Goal: Participate in discussion: Engage in conversation with other users on a specific topic

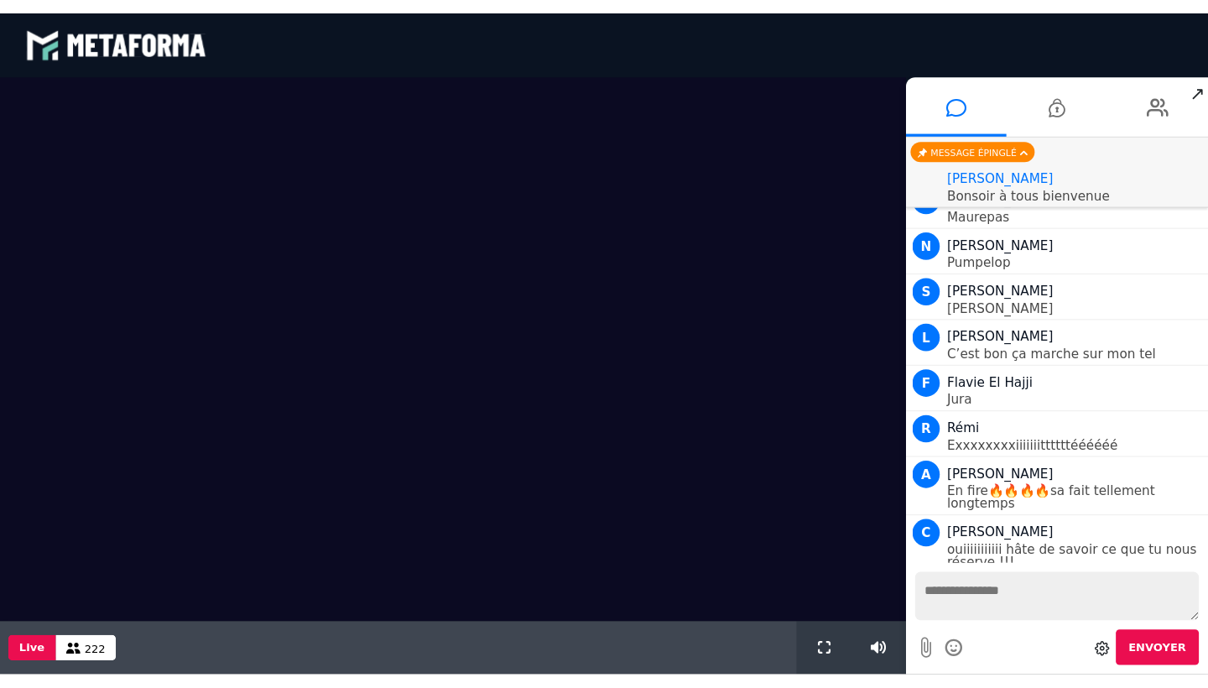
scroll to position [1303, 0]
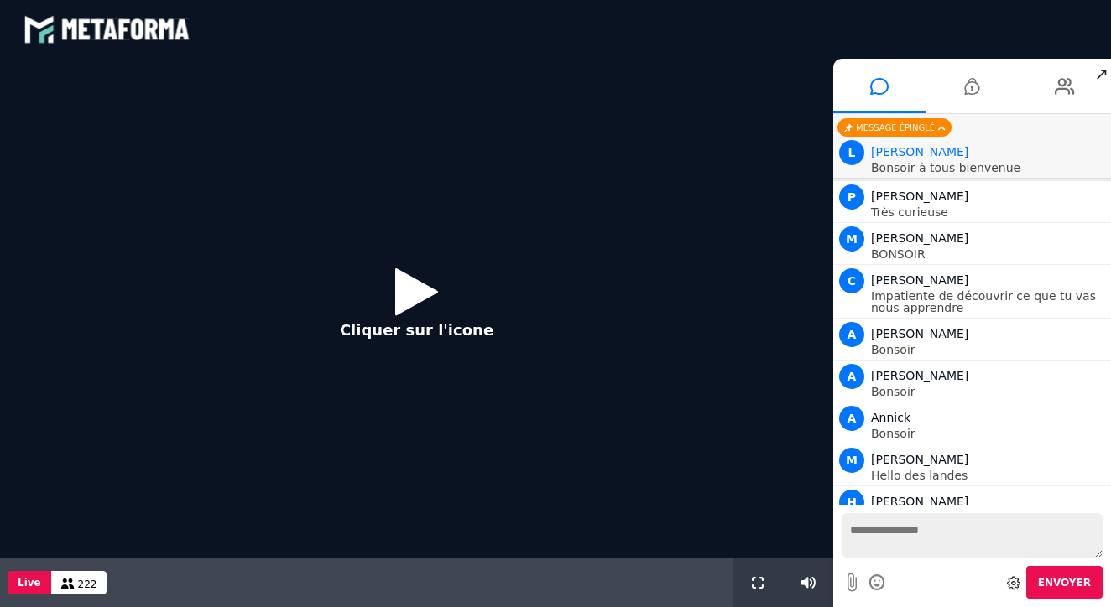
click at [419, 293] on icon at bounding box center [416, 291] width 43 height 55
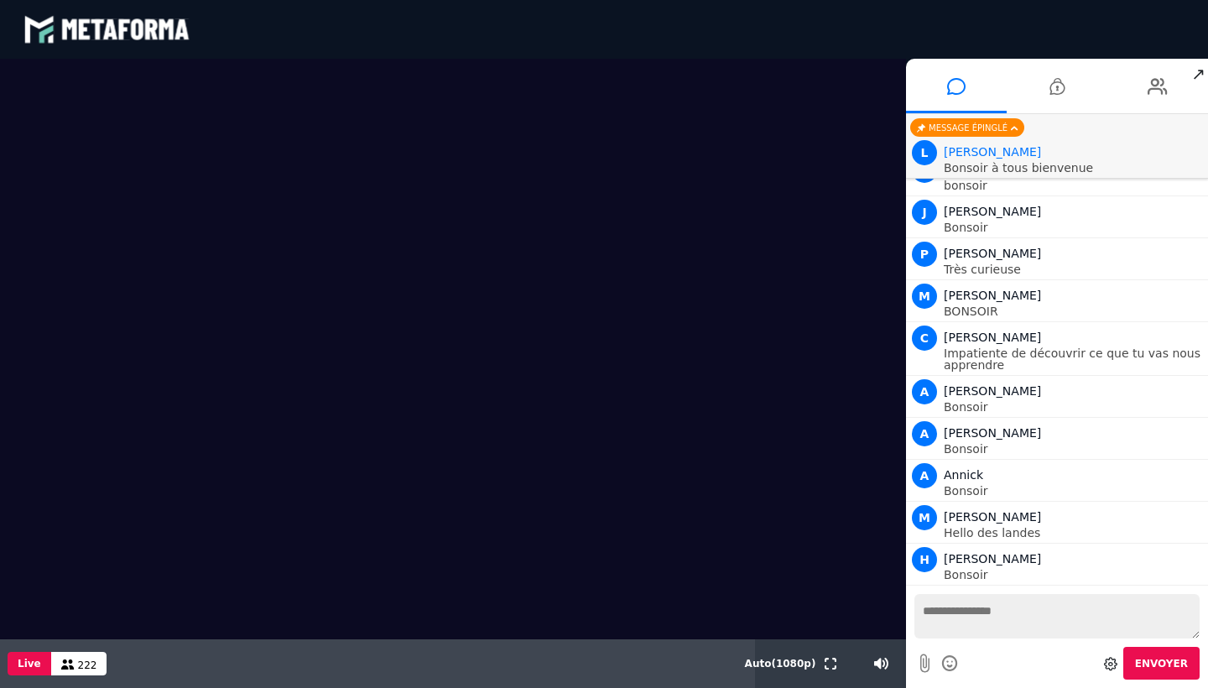
scroll to position [1199, 0]
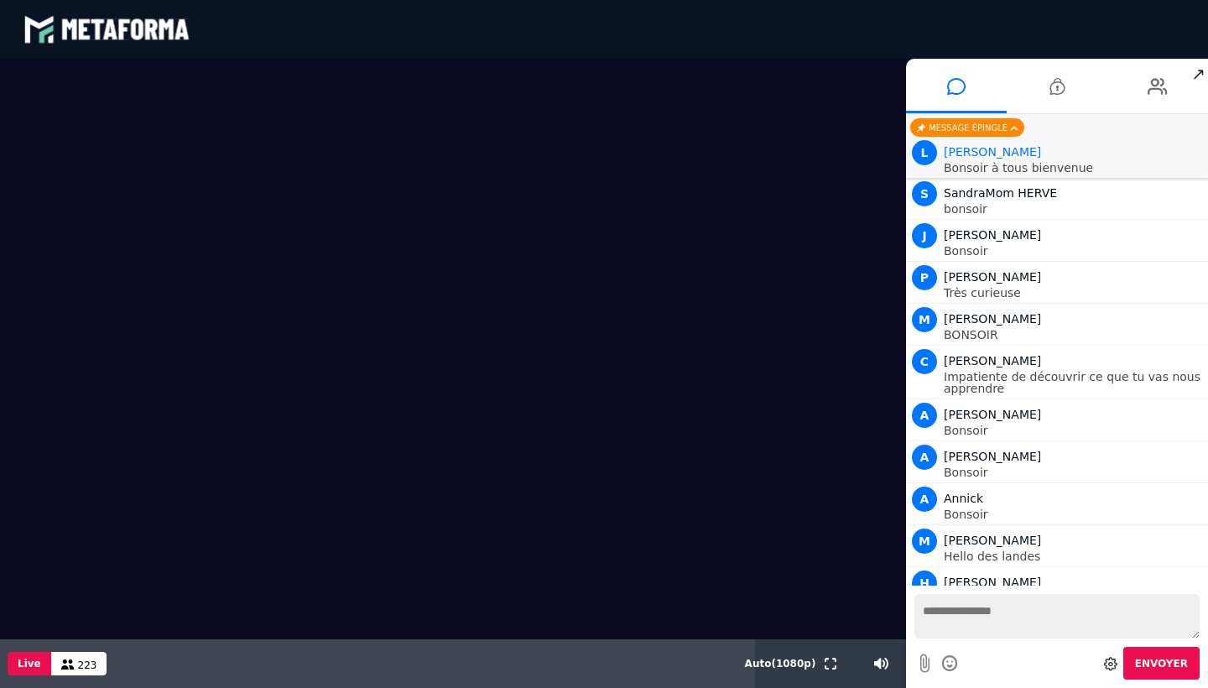
click at [959, 606] on textarea at bounding box center [1056, 616] width 285 height 44
type textarea "*******"
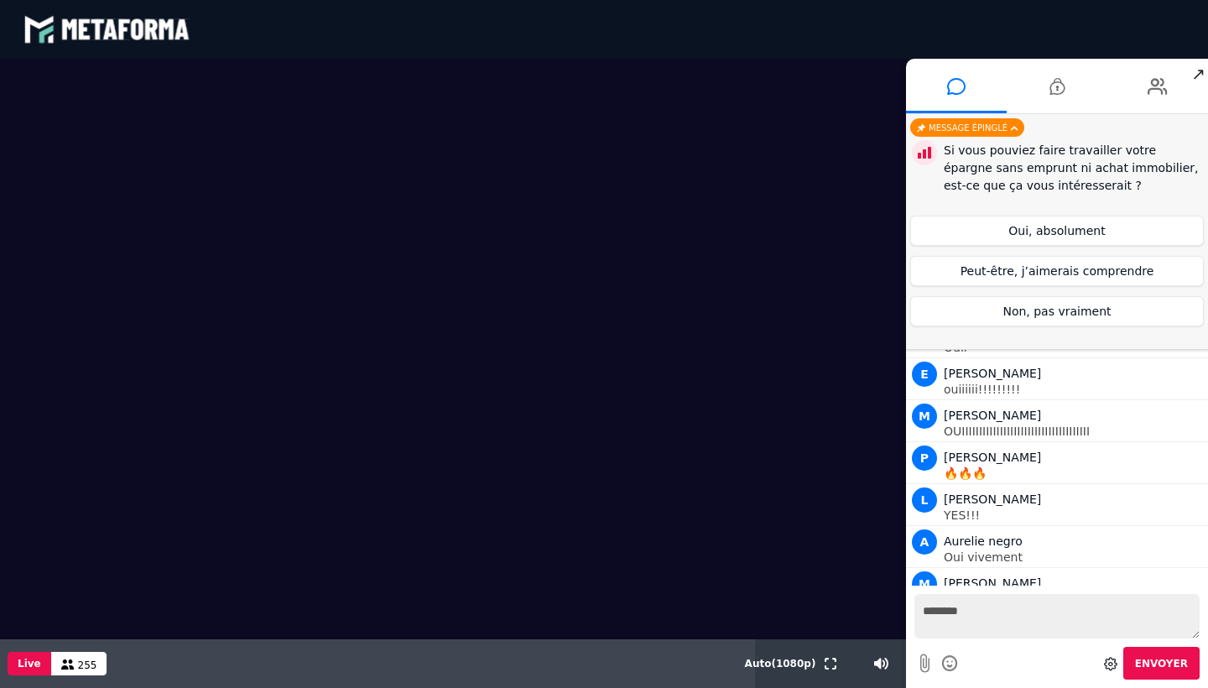
scroll to position [4612, 0]
click at [1084, 273] on button "Peut-être, j’aimerais comprendre" at bounding box center [1057, 271] width 294 height 30
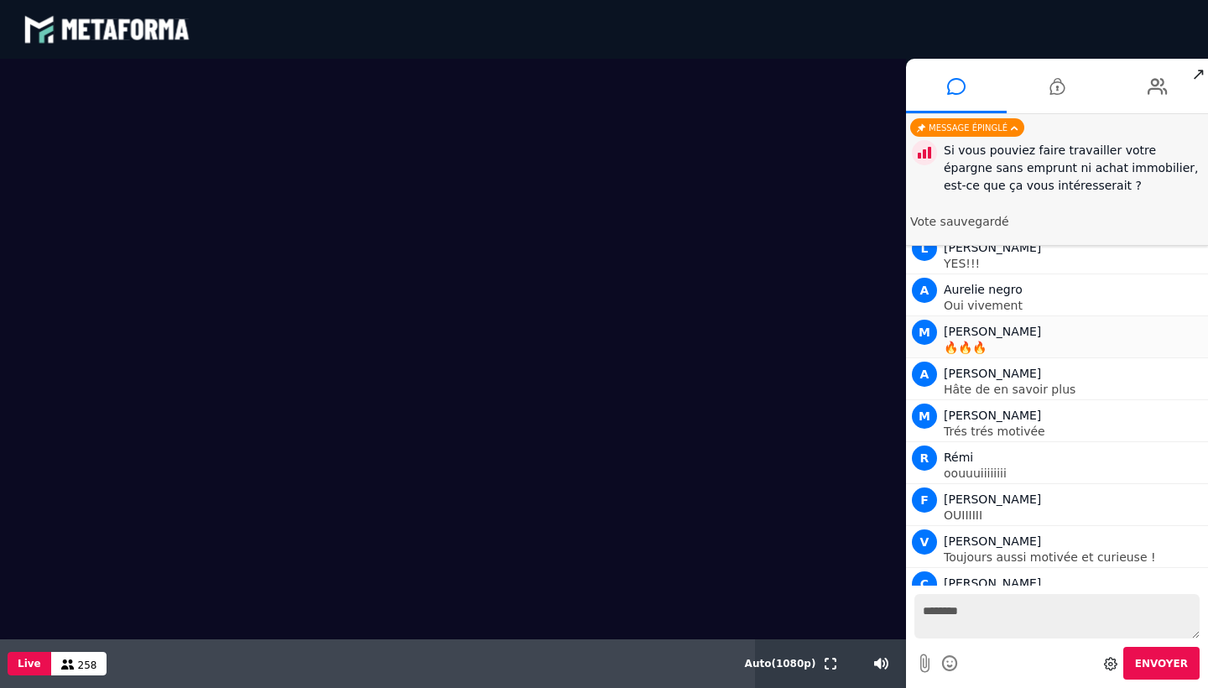
scroll to position [4864, 0]
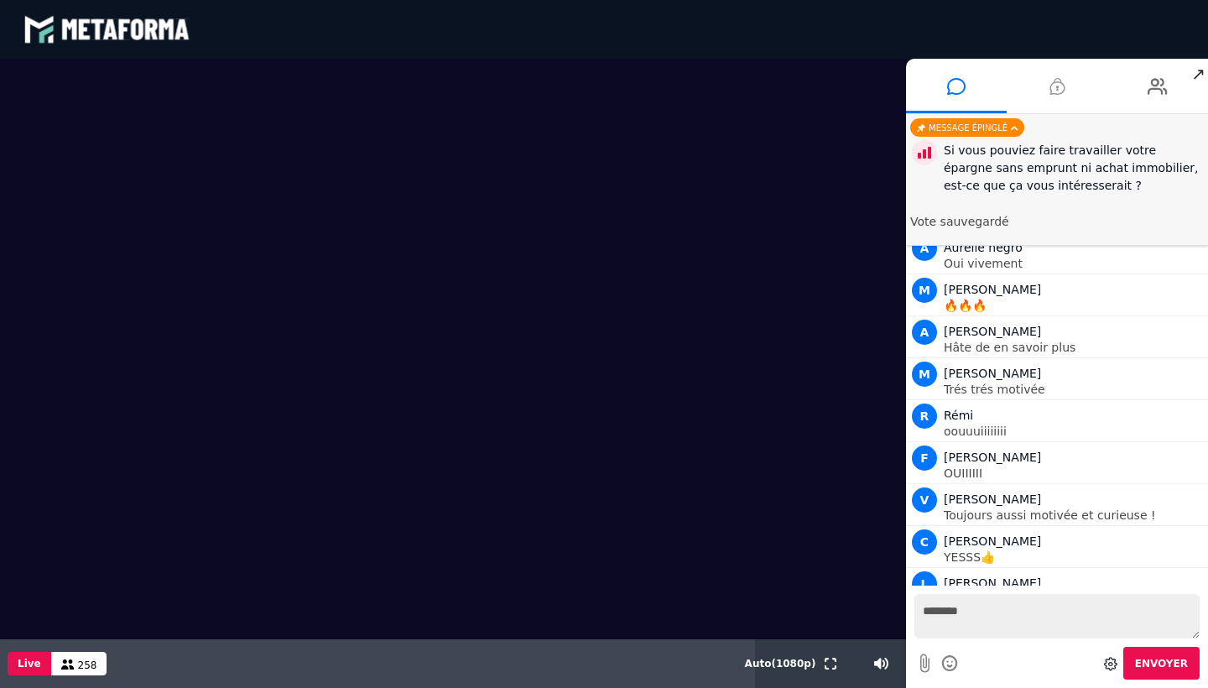
click at [1056, 94] on icon at bounding box center [1056, 86] width 15 height 42
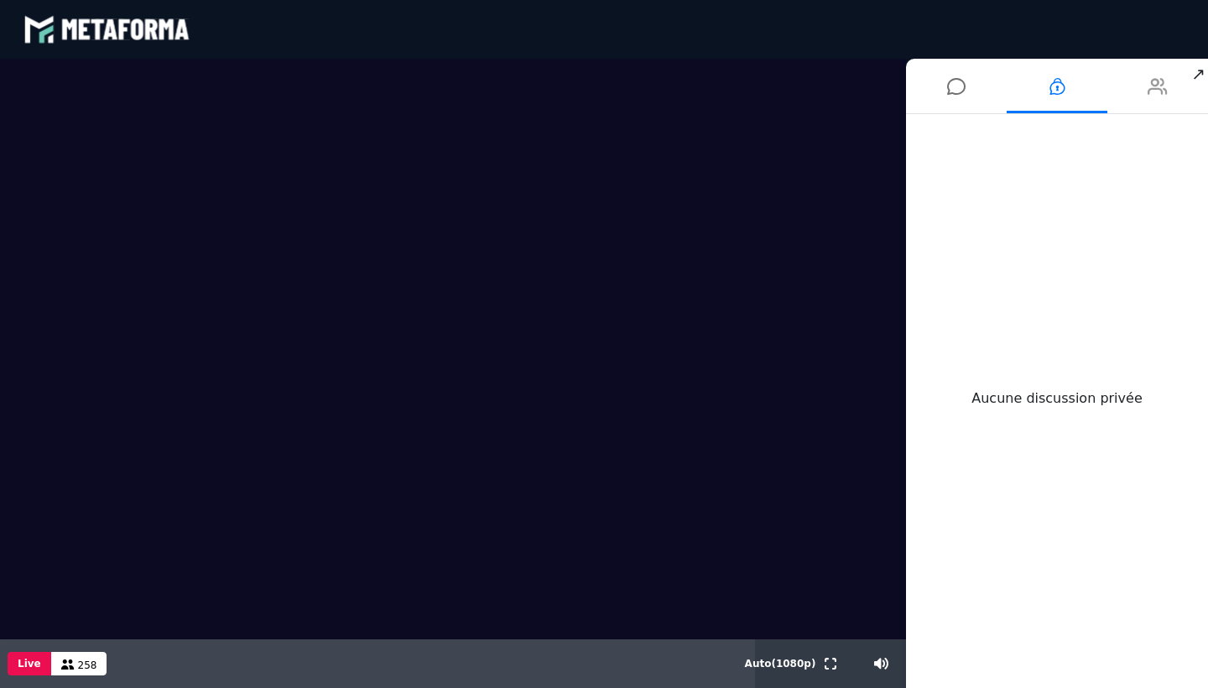
click at [1110, 86] on icon at bounding box center [1157, 86] width 20 height 42
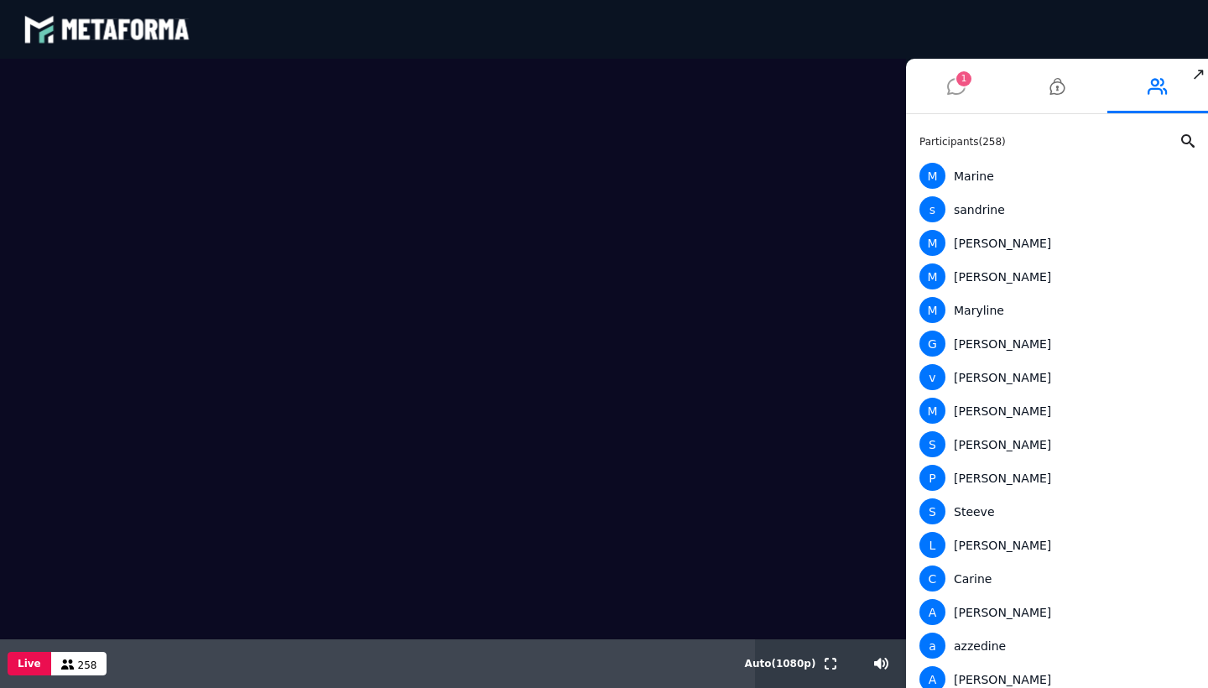
scroll to position [0, 0]
click at [959, 89] on icon at bounding box center [956, 86] width 18 height 42
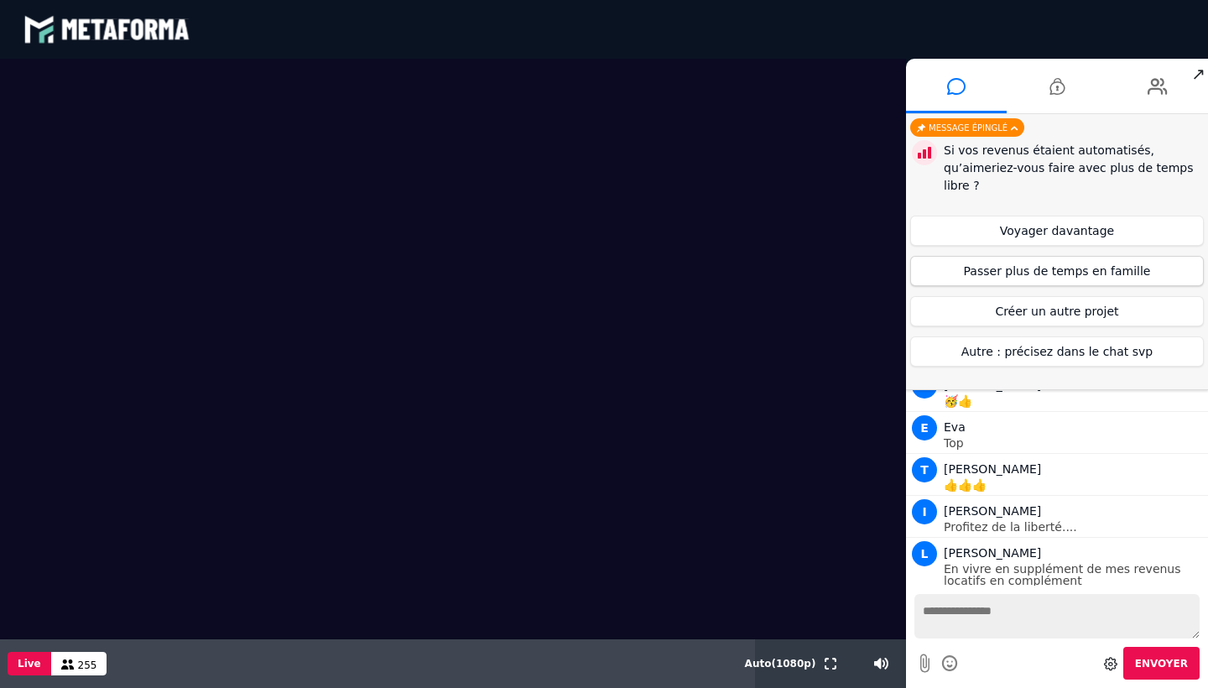
scroll to position [6901, 0]
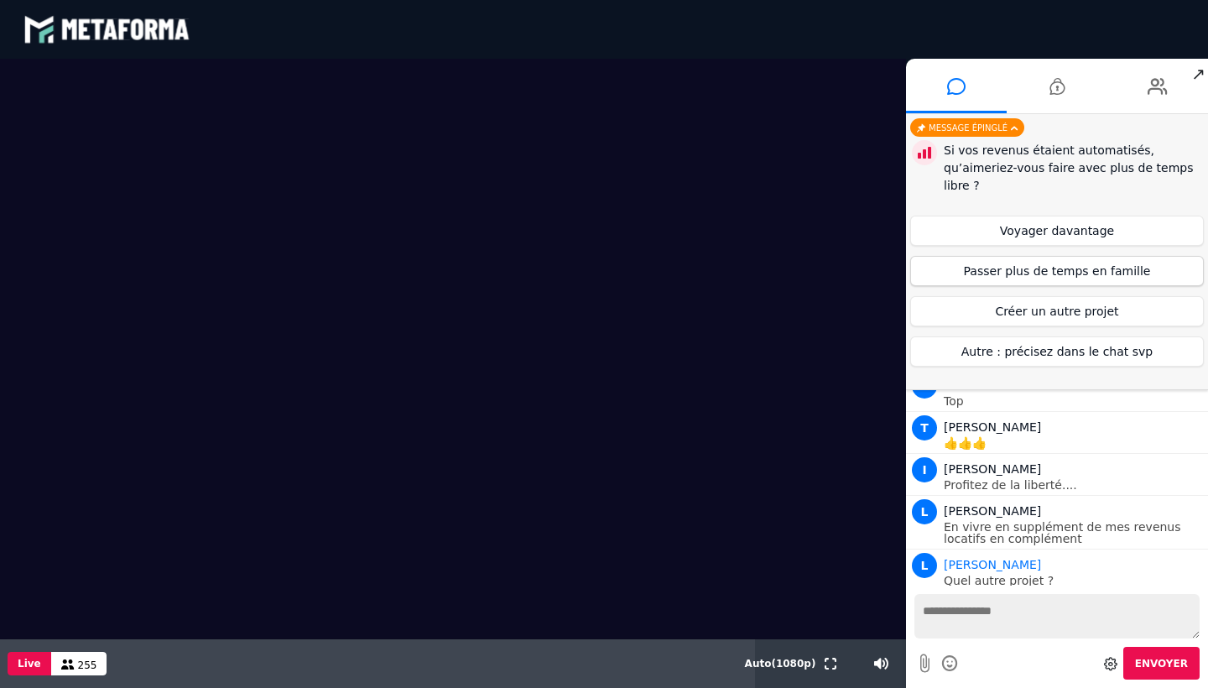
click at [1040, 270] on button "Passer plus de temps en famille" at bounding box center [1057, 271] width 294 height 30
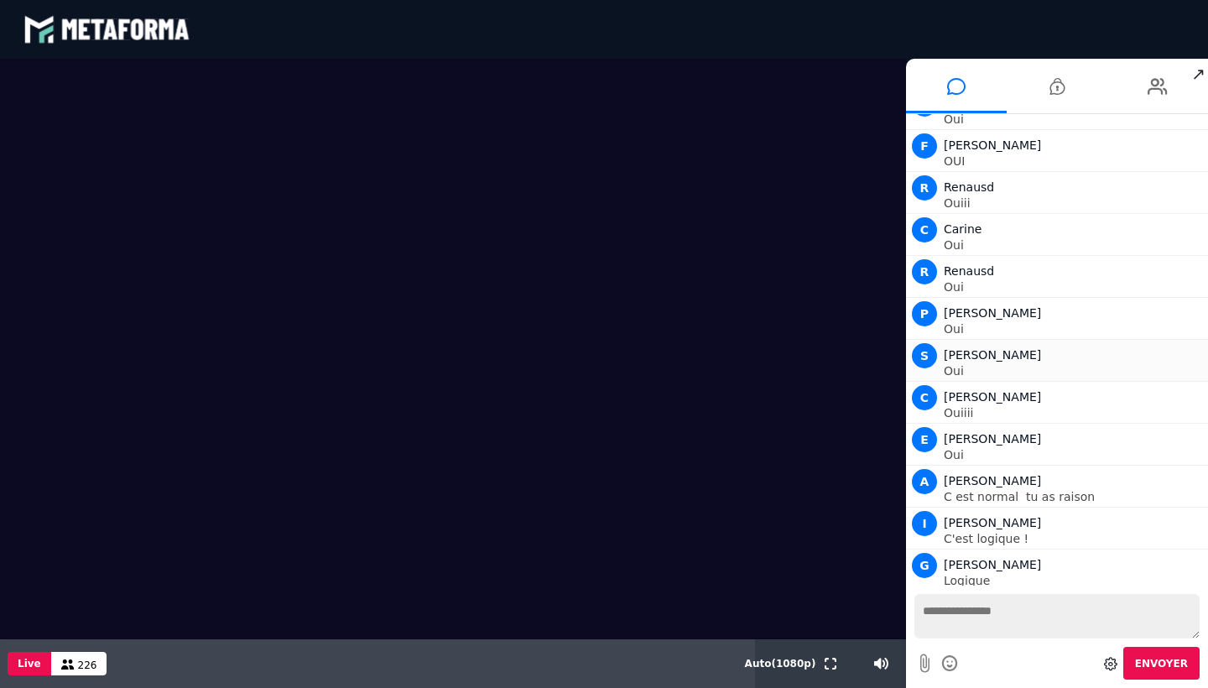
scroll to position [11861, 0]
click at [972, 606] on textarea at bounding box center [1056, 616] width 285 height 44
type textarea "*"
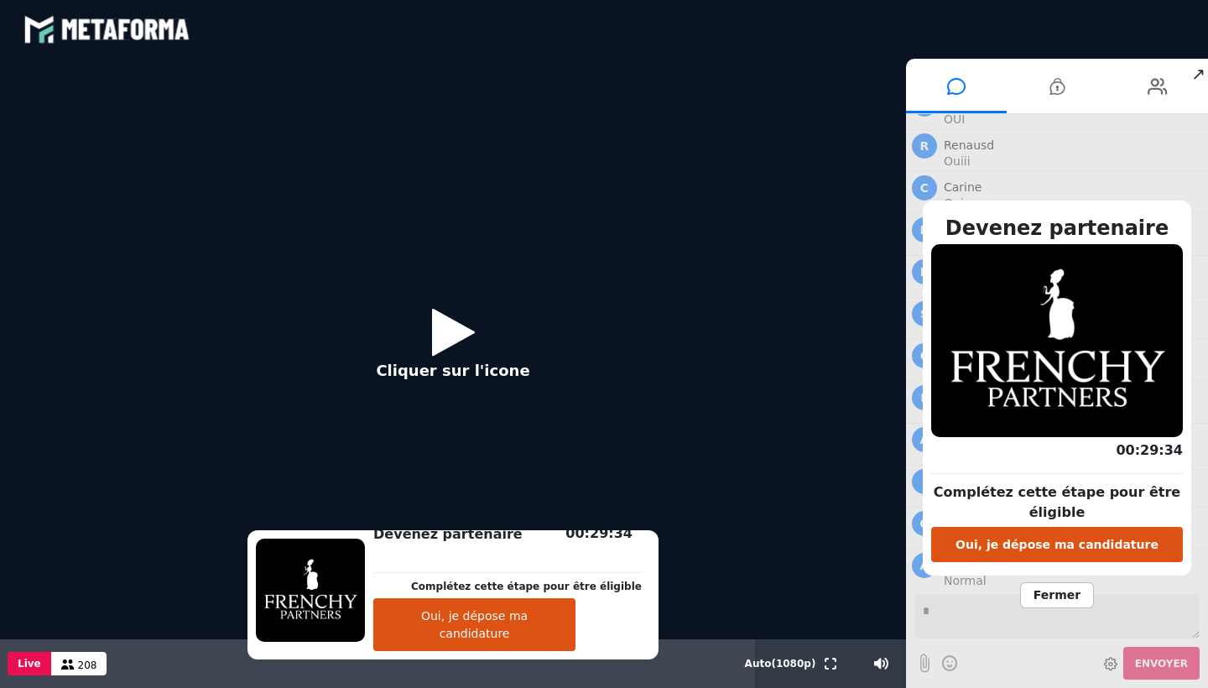
scroll to position [12052, 0]
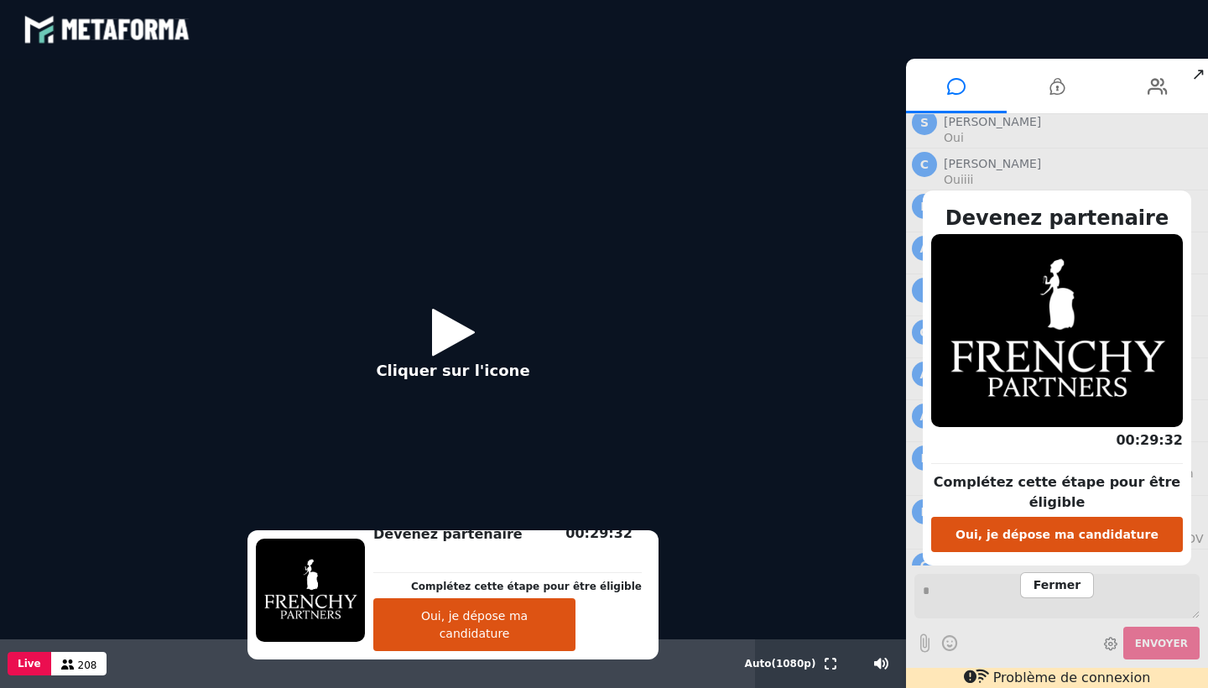
click at [456, 343] on icon at bounding box center [453, 331] width 43 height 55
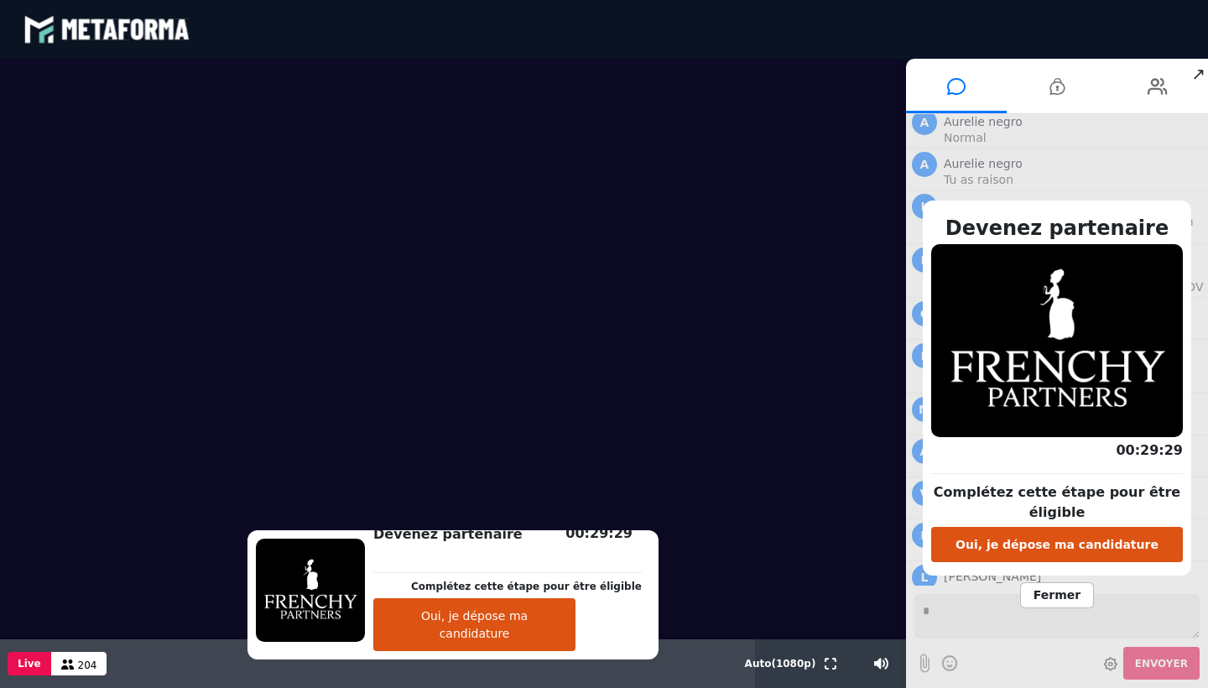
scroll to position [12346, 0]
click at [1058, 601] on span "Fermer" at bounding box center [1057, 595] width 74 height 26
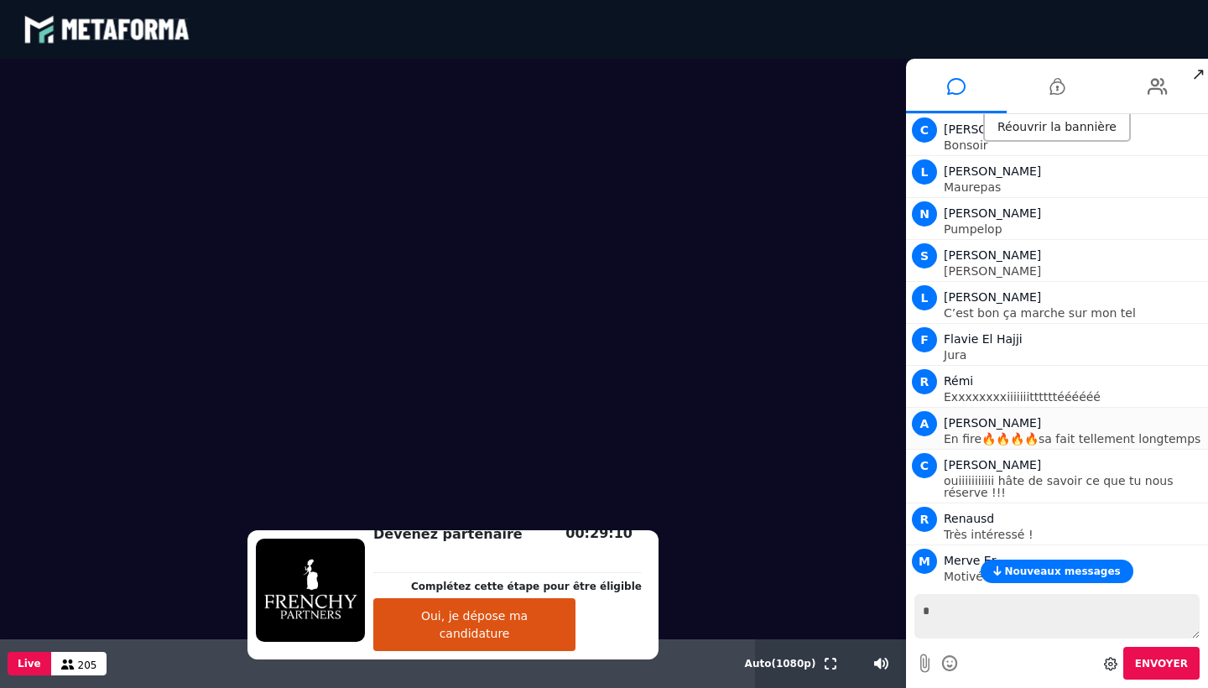
scroll to position [0, 0]
click at [1047, 132] on div "Réouvrir la bannière" at bounding box center [1057, 128] width 148 height 28
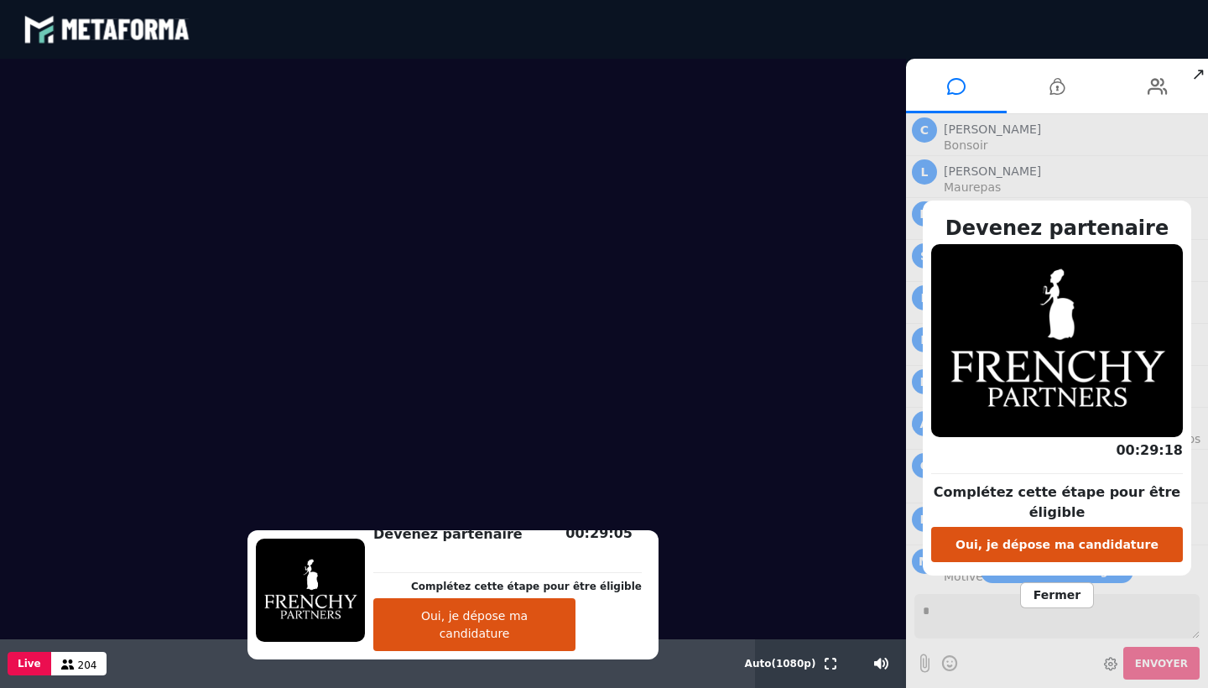
click at [1048, 149] on div "Devenez partenaire Complétez cette étape pour être éligible Oui, je dépose ma c…" at bounding box center [1057, 401] width 302 height 574
click at [1042, 158] on div "Devenez partenaire Complétez cette étape pour être éligible Oui, je dépose ma c…" at bounding box center [1057, 401] width 302 height 574
click at [1054, 585] on span "Fermer" at bounding box center [1057, 595] width 74 height 26
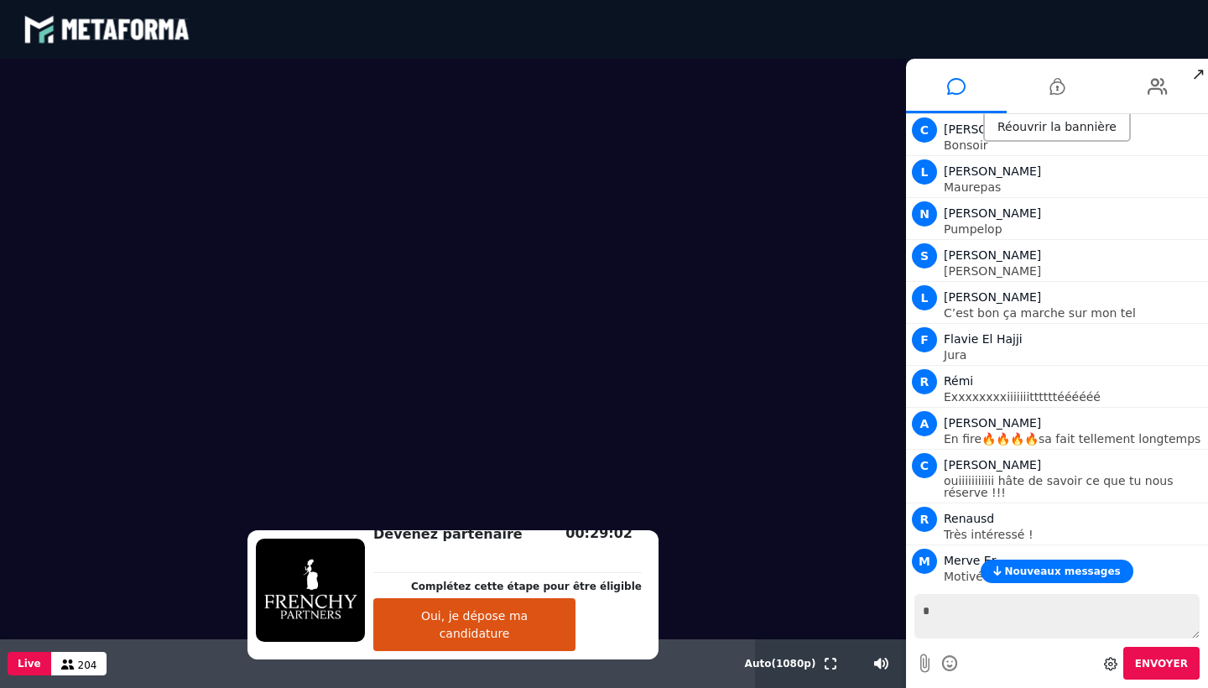
click at [484, 346] on video at bounding box center [453, 349] width 906 height 580
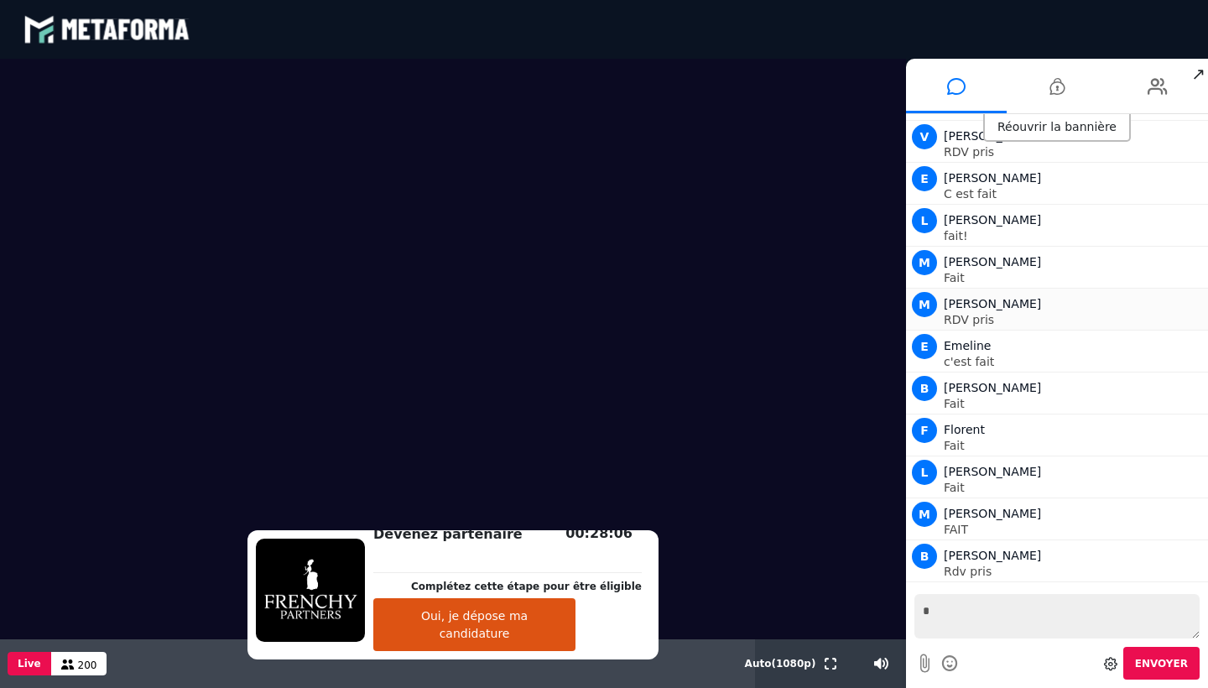
scroll to position [12640, 0]
